Goal: Transaction & Acquisition: Purchase product/service

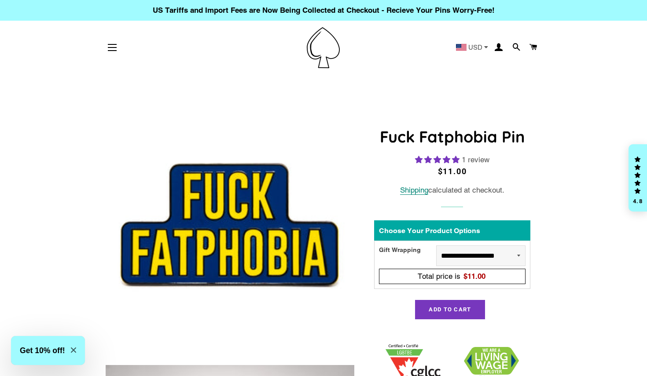
select select "**********"
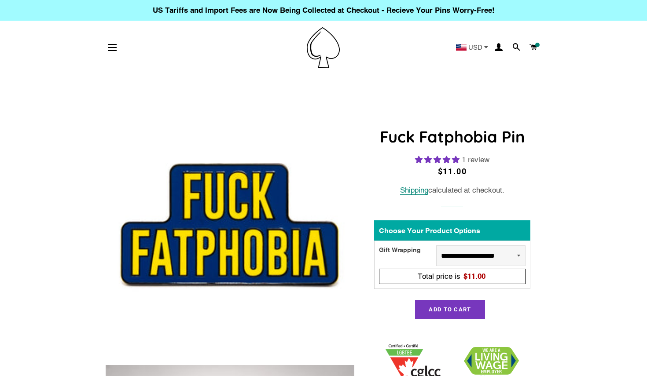
select select "**********"
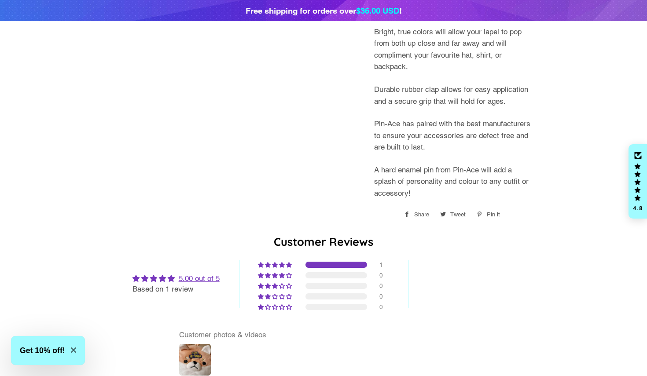
scroll to position [1128, 0]
